Goal: Transaction & Acquisition: Purchase product/service

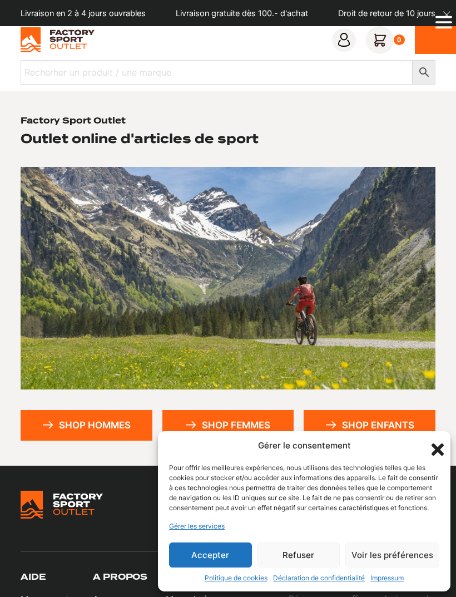
click at [218, 558] on button "Accepter" at bounding box center [210, 554] width 83 height 25
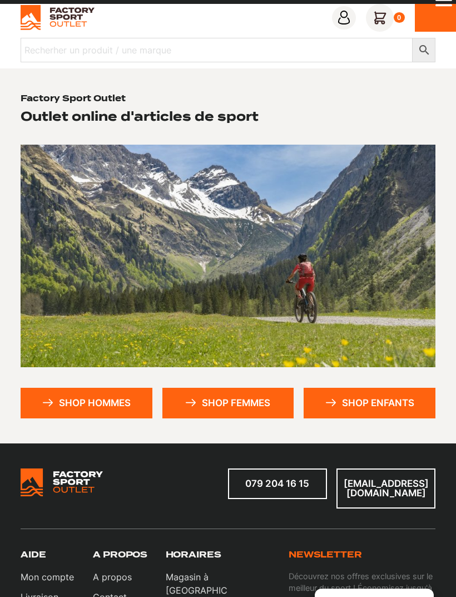
scroll to position [22, 0]
click at [98, 401] on link "Shop hommes" at bounding box center [87, 403] width 132 height 31
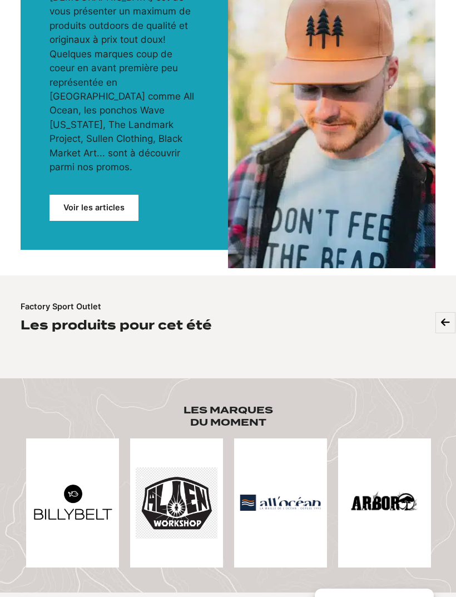
scroll to position [224, 0]
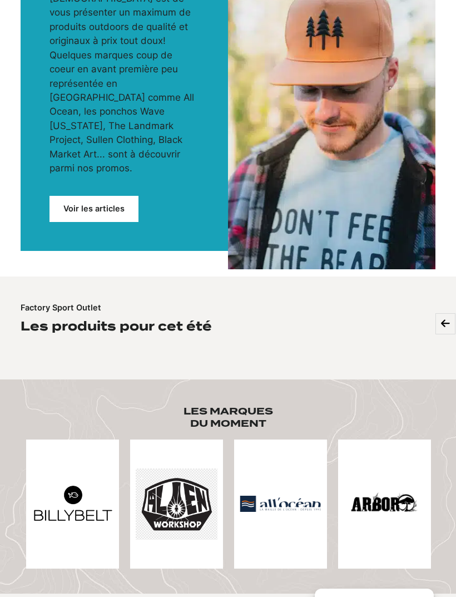
click at [71, 319] on h2 "Les produits pour cet été" at bounding box center [116, 327] width 191 height 16
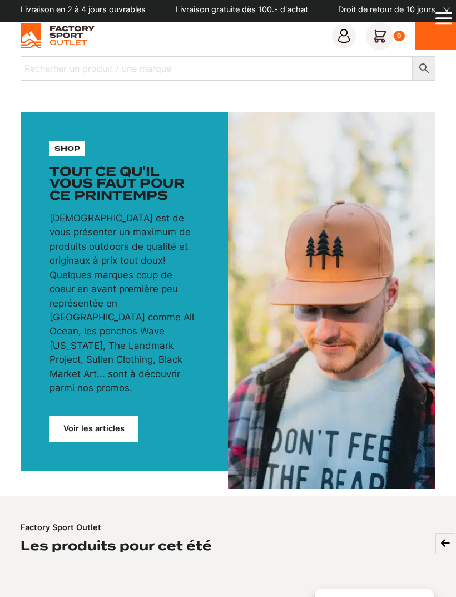
scroll to position [0, 0]
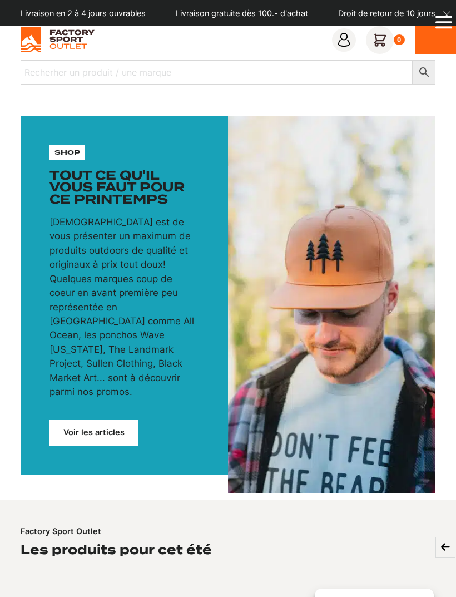
click at [100, 419] on link "Voir les articles" at bounding box center [94, 432] width 89 height 26
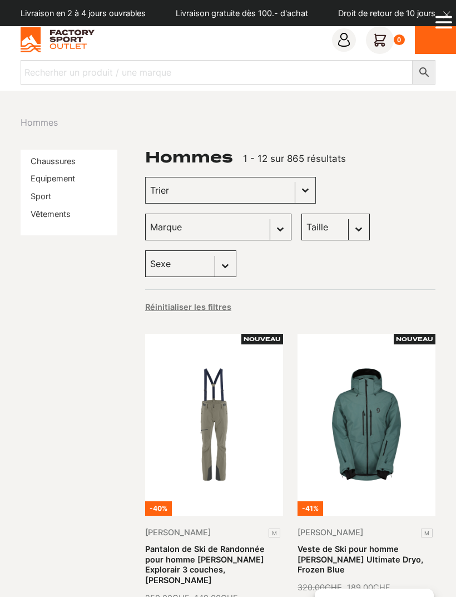
click at [59, 163] on link "Chaussures" at bounding box center [53, 160] width 45 height 9
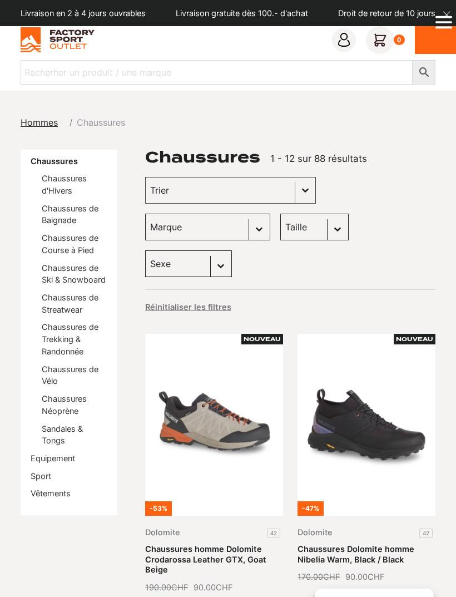
click at [280, 226] on select "Taille 45 (4) 40.5 (3) 42 (3) 43 (3) 41 (2) 42.5 (2) 43.5 (2) 44 (2) 45.5 (2) 4…" at bounding box center [314, 227] width 68 height 27
select select "44"
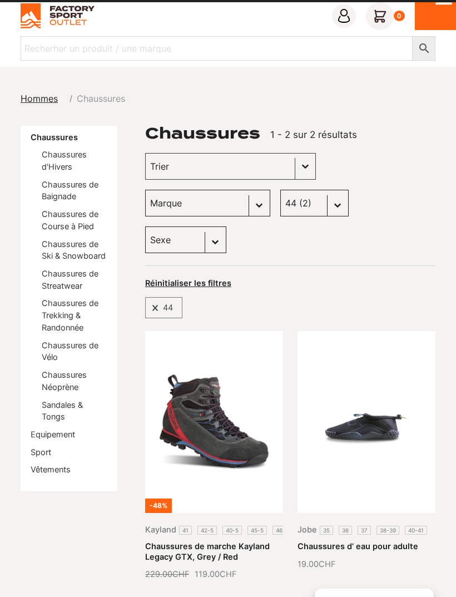
scroll to position [19, 0]
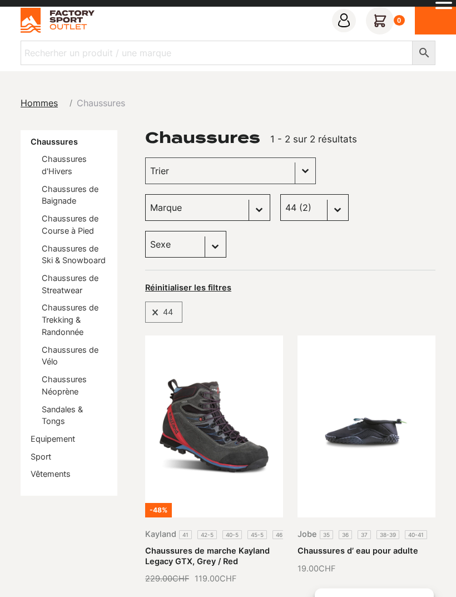
click at [160, 305] on span "44" at bounding box center [168, 312] width 19 height 14
click at [280, 206] on div "Taille Sélectionnez le contenu Taille 45 (4) 40.5 (3) 42 (3) 43 (3) 41 (2) 42.5…" at bounding box center [314, 207] width 68 height 27
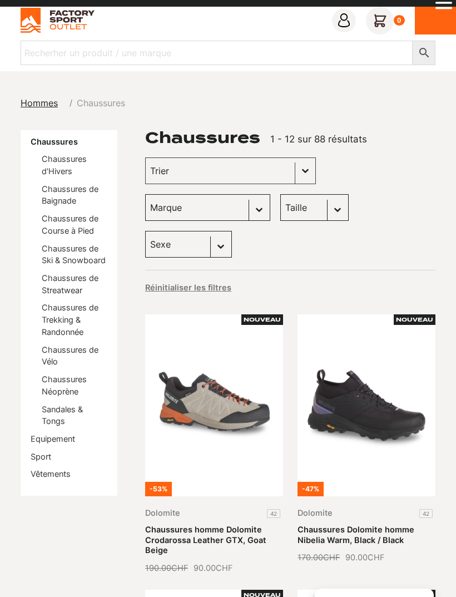
click at [280, 211] on select "Taille 45 (4) 40.5 (3) 42 (3) 43 (3) 41 (2) 42.5 (2) 43.5 (2) 44 (2) 45.5 (2) 4…" at bounding box center [314, 207] width 68 height 27
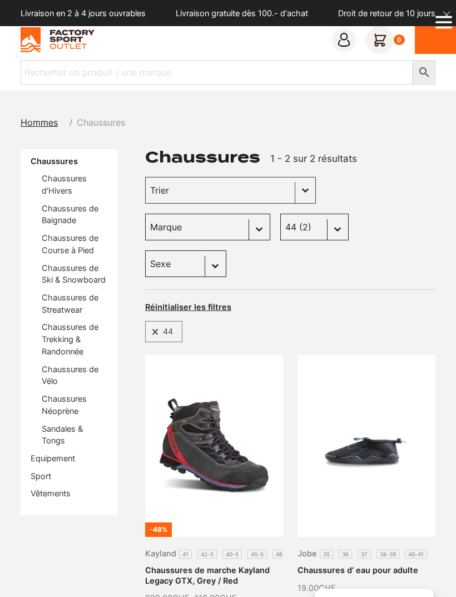
click at [280, 229] on select "Taille 45 (4) 40.5 (3) 42 (3) 43 (3) 41 (2) 42.5 (2) 43.5 (2) 44 (2) 45.5 (2) 4…" at bounding box center [314, 227] width 68 height 27
select select "43-5"
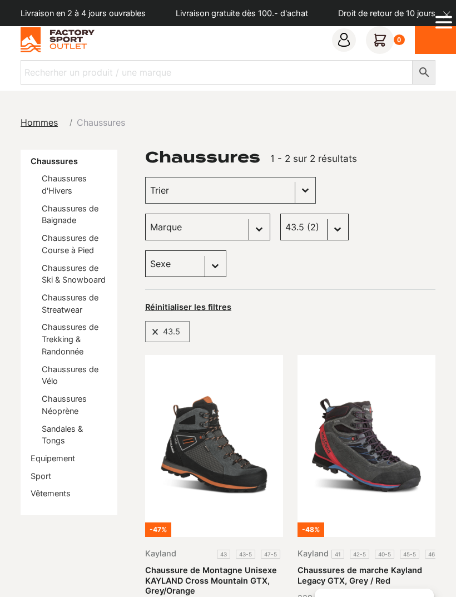
click at [280, 226] on select "Taille 45 (4) 40.5 (3) 42 (3) 43 (3) 41 (2) 42.5 (2) 43.5 (2) 44 (2) 45.5 (2) 4…" at bounding box center [314, 227] width 68 height 27
select select
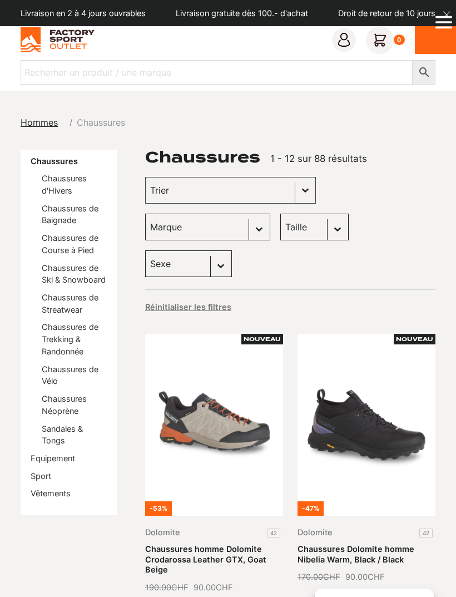
click at [270, 214] on select "Marque Scott (21) Dolomite (19) Vans (17) Kayland (7) DakarShoes (3) Globe Skat…" at bounding box center [207, 227] width 125 height 27
click at [232, 250] on select "Sexe Hommes (85) Femmes (19)" at bounding box center [188, 263] width 87 height 27
select select "hommes"
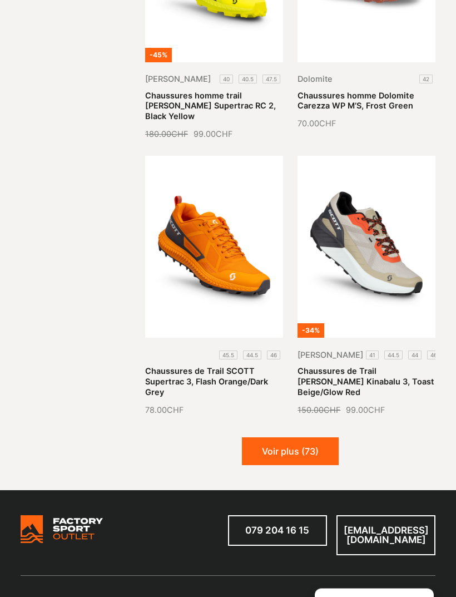
scroll to position [1578, 0]
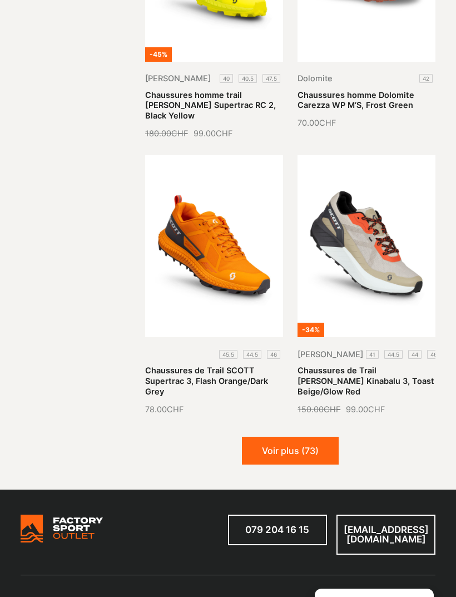
click at [293, 437] on button "Voir plus (73)" at bounding box center [290, 451] width 97 height 28
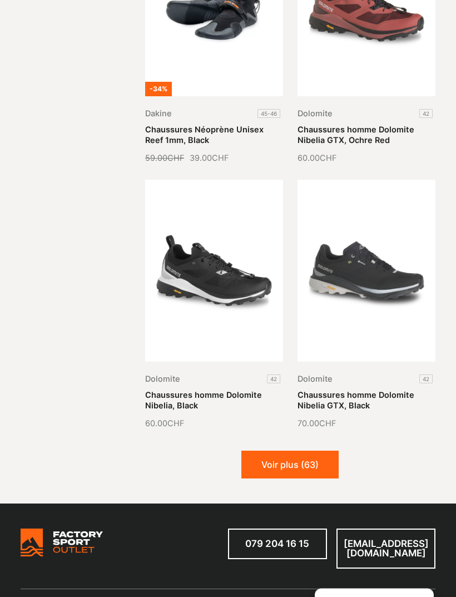
scroll to position [2922, 0]
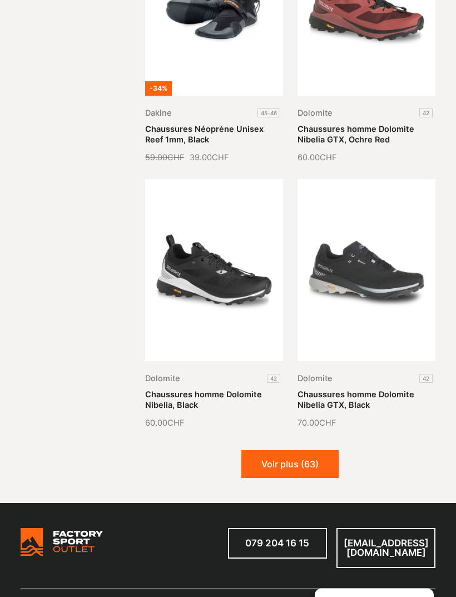
click at [292, 451] on button "Voir plus (63)" at bounding box center [289, 465] width 97 height 28
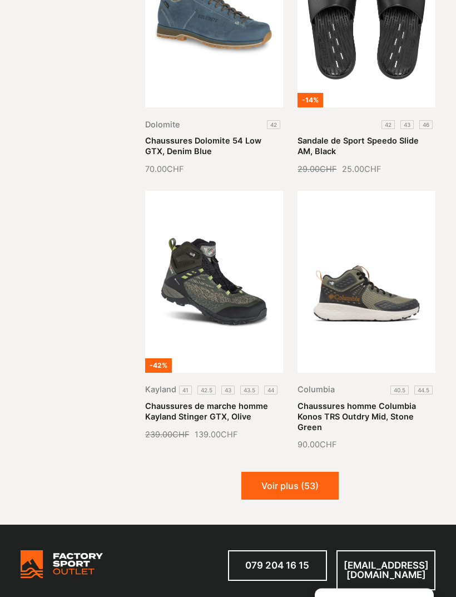
click at [288, 472] on button "Voir plus (53)" at bounding box center [289, 486] width 97 height 28
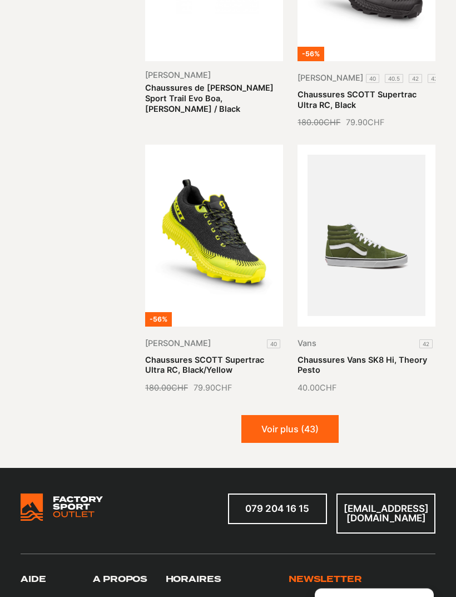
scroll to position [5696, 0]
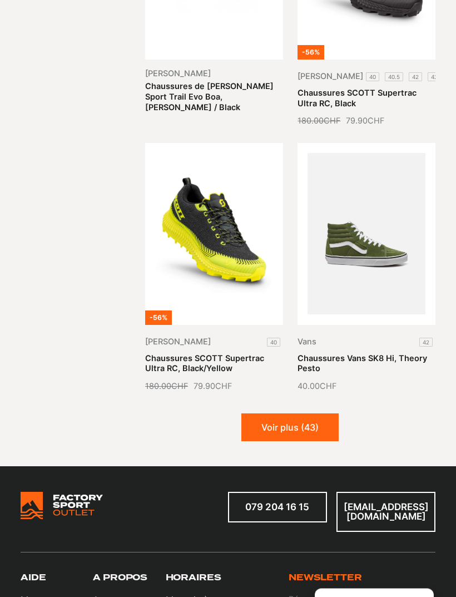
click at [284, 414] on button "Voir plus (43)" at bounding box center [289, 428] width 97 height 28
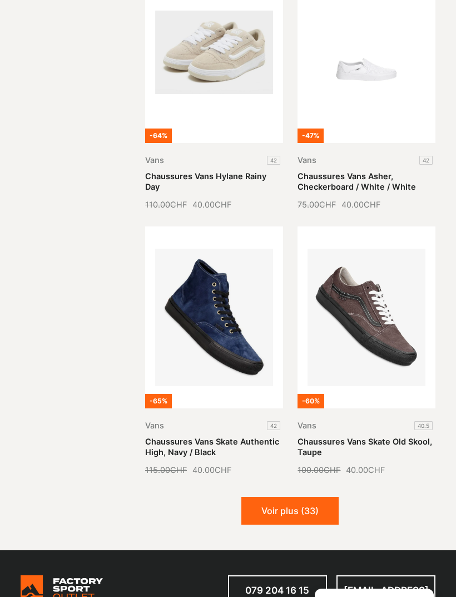
scroll to position [6934, 0]
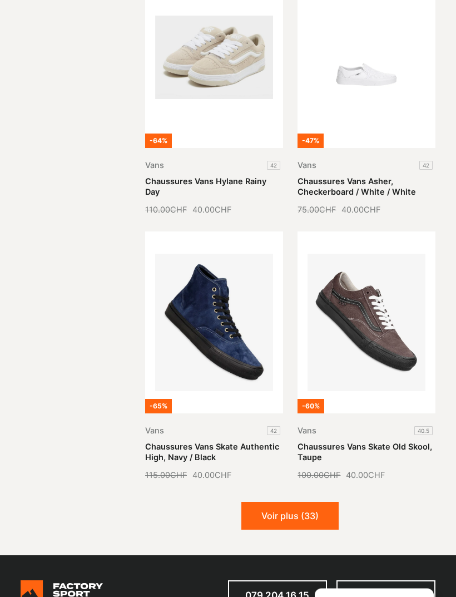
click at [292, 502] on button "Voir plus (33)" at bounding box center [289, 516] width 97 height 28
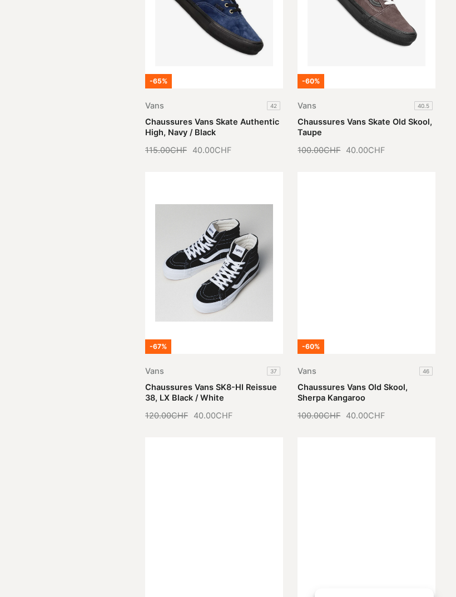
scroll to position [7259, 0]
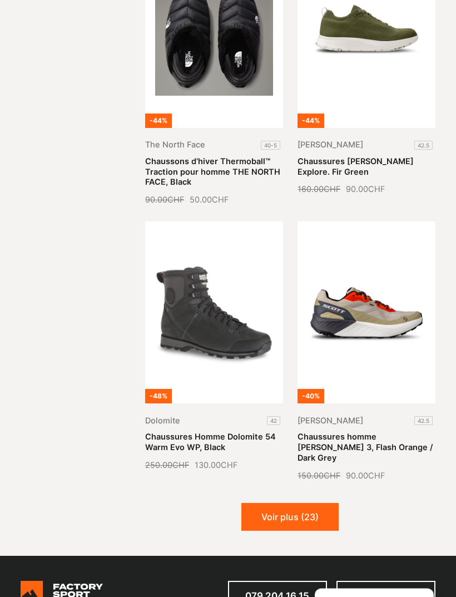
click at [286, 503] on button "Voir plus (23)" at bounding box center [289, 517] width 97 height 28
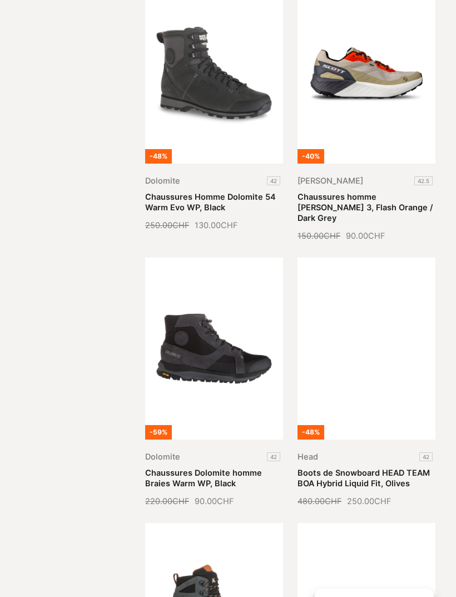
scroll to position [8520, 0]
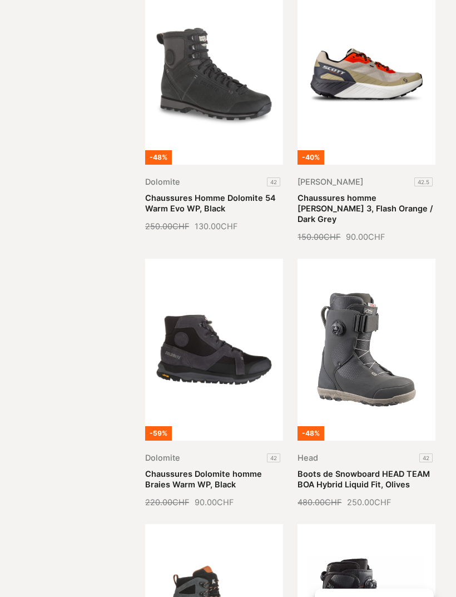
select select
select select "Offcanvas"
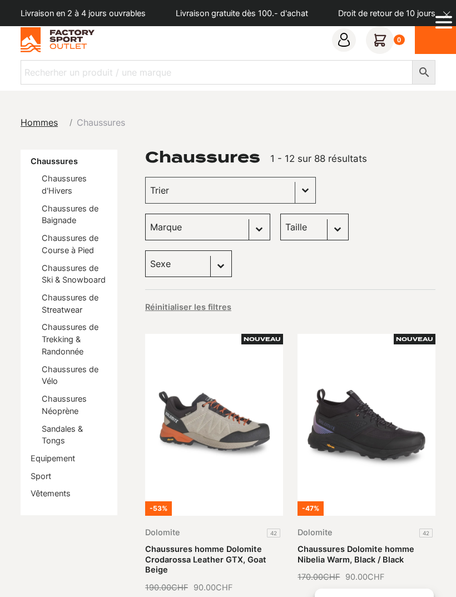
click at [66, 335] on link "Chaussures de Trekking & Randonnée" at bounding box center [70, 338] width 57 height 33
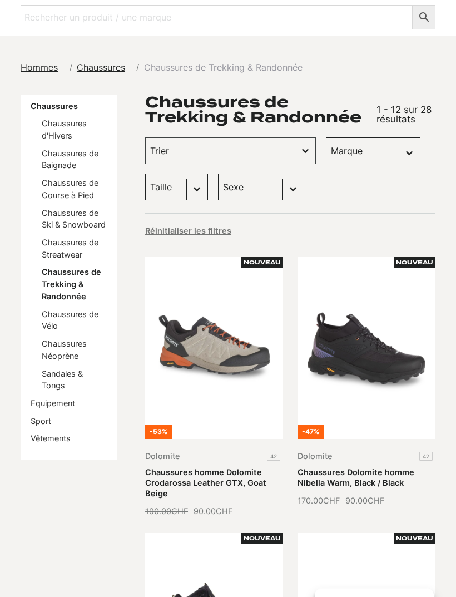
scroll to position [55, 0]
click at [56, 398] on link "Equipement" at bounding box center [53, 402] width 45 height 9
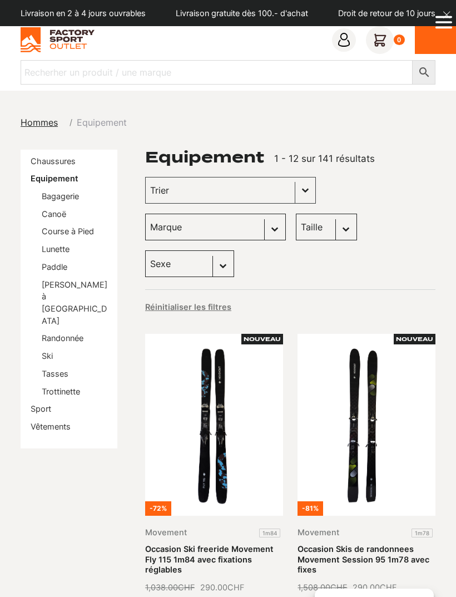
click at [46, 404] on link "Sport" at bounding box center [41, 408] width 21 height 9
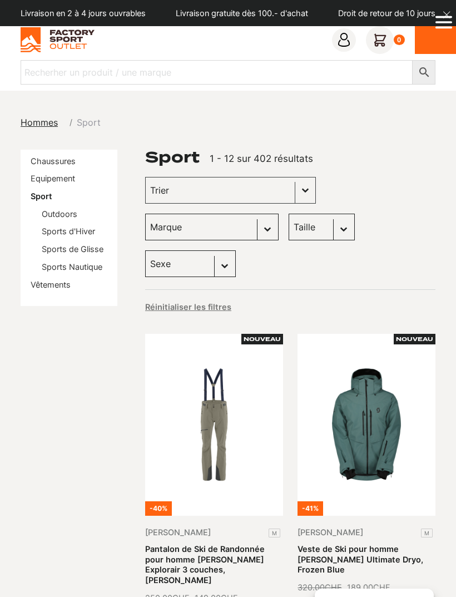
click at [54, 283] on link "Vêtements" at bounding box center [51, 284] width 40 height 9
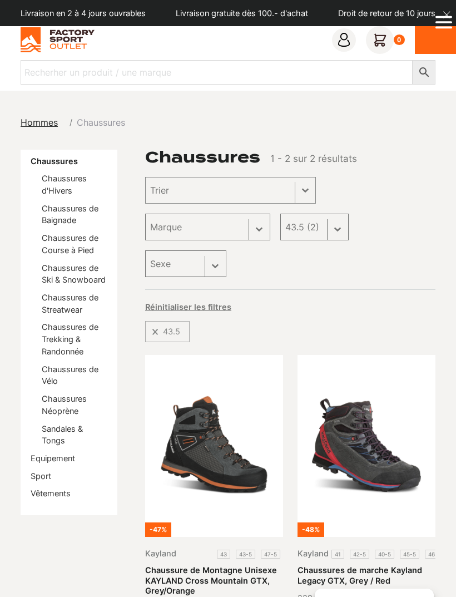
select select "44"
